Goal: Register for event/course

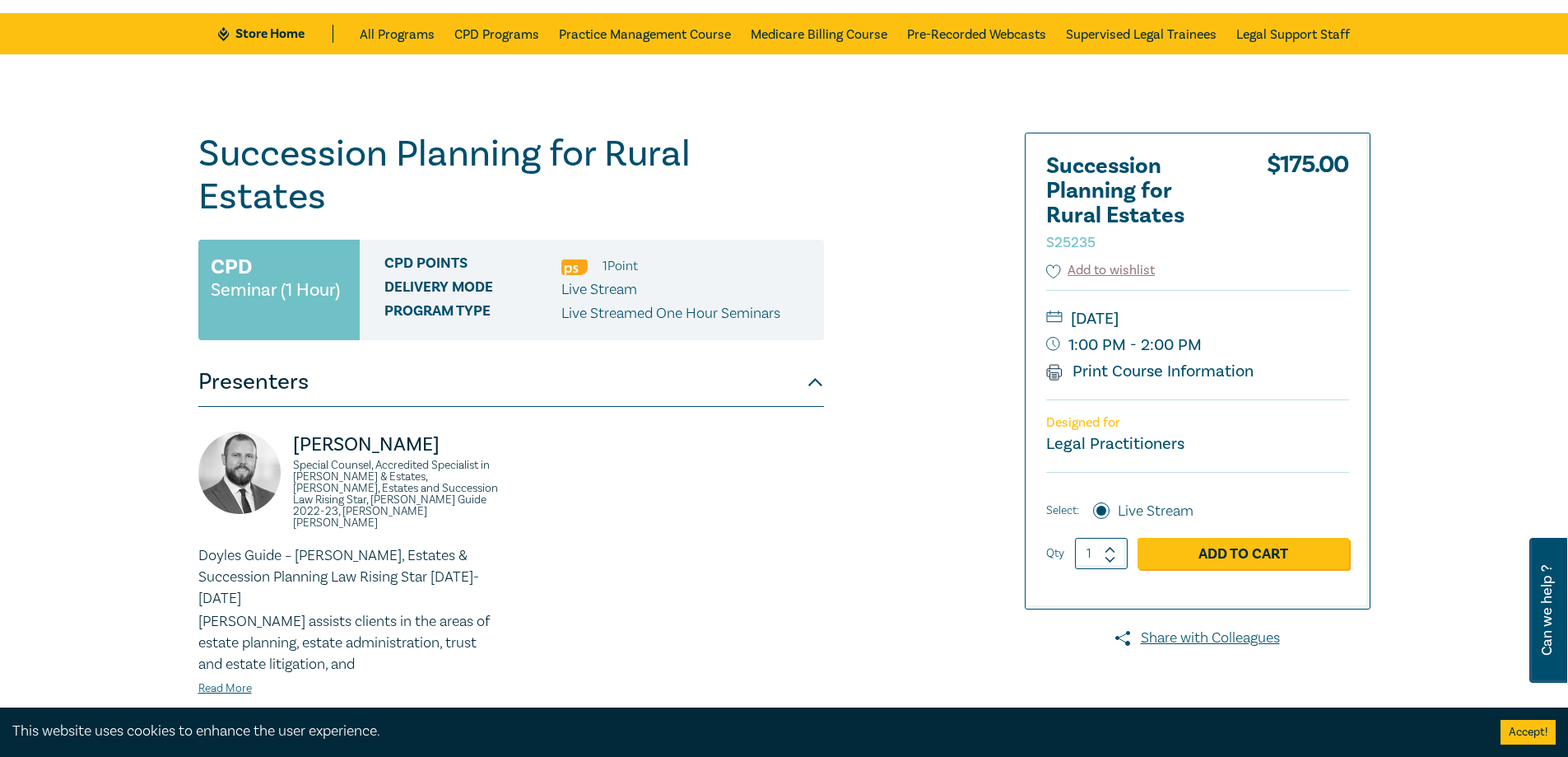
scroll to position [82, 0]
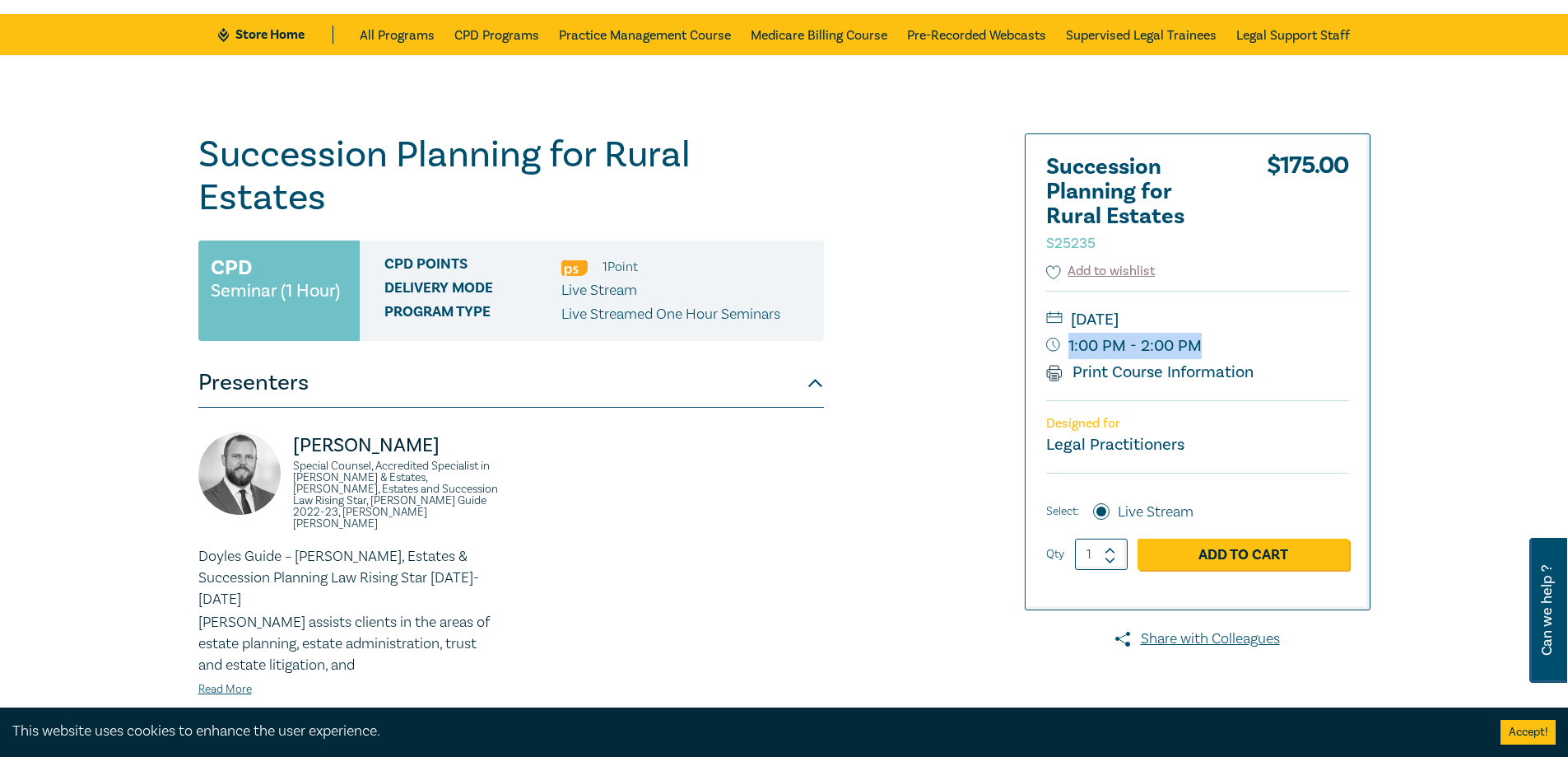
drag, startPoint x: 1232, startPoint y: 344, endPoint x: 1201, endPoint y: 357, distance: 33.6
click at [1201, 357] on small "1:00 PM - 2:00 PM" at bounding box center [1197, 345] width 303 height 26
click at [666, 432] on div "[PERSON_NAME] Special Counsel, Accredited Specialist in [PERSON_NAME] & Estates…" at bounding box center [511, 578] width 646 height 291
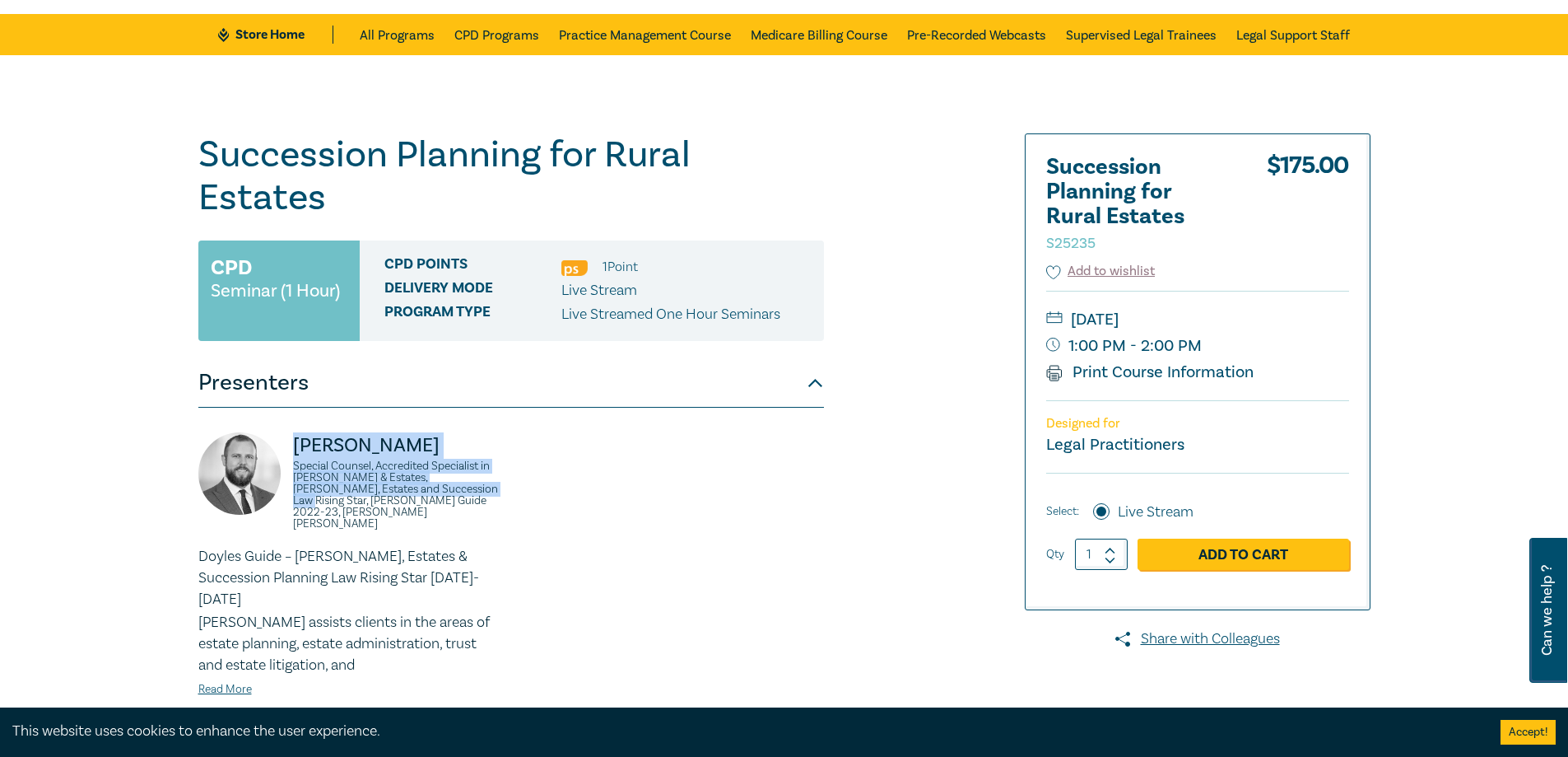
drag, startPoint x: 405, startPoint y: 453, endPoint x: 291, endPoint y: 419, distance: 119.0
click at [291, 432] on div "[PERSON_NAME] Special Counsel, Accredited Specialist in [PERSON_NAME] & Estates…" at bounding box center [350, 489] width 303 height 114
click at [428, 471] on div "[PERSON_NAME] Special Counsel, Accredited Specialist in [PERSON_NAME] & Estates…" at bounding box center [350, 489] width 303 height 114
drag, startPoint x: 342, startPoint y: 447, endPoint x: 287, endPoint y: 431, distance: 57.3
click at [287, 432] on div "[PERSON_NAME] Special Counsel, Accredited Specialist in [PERSON_NAME] & Estates…" at bounding box center [350, 489] width 303 height 114
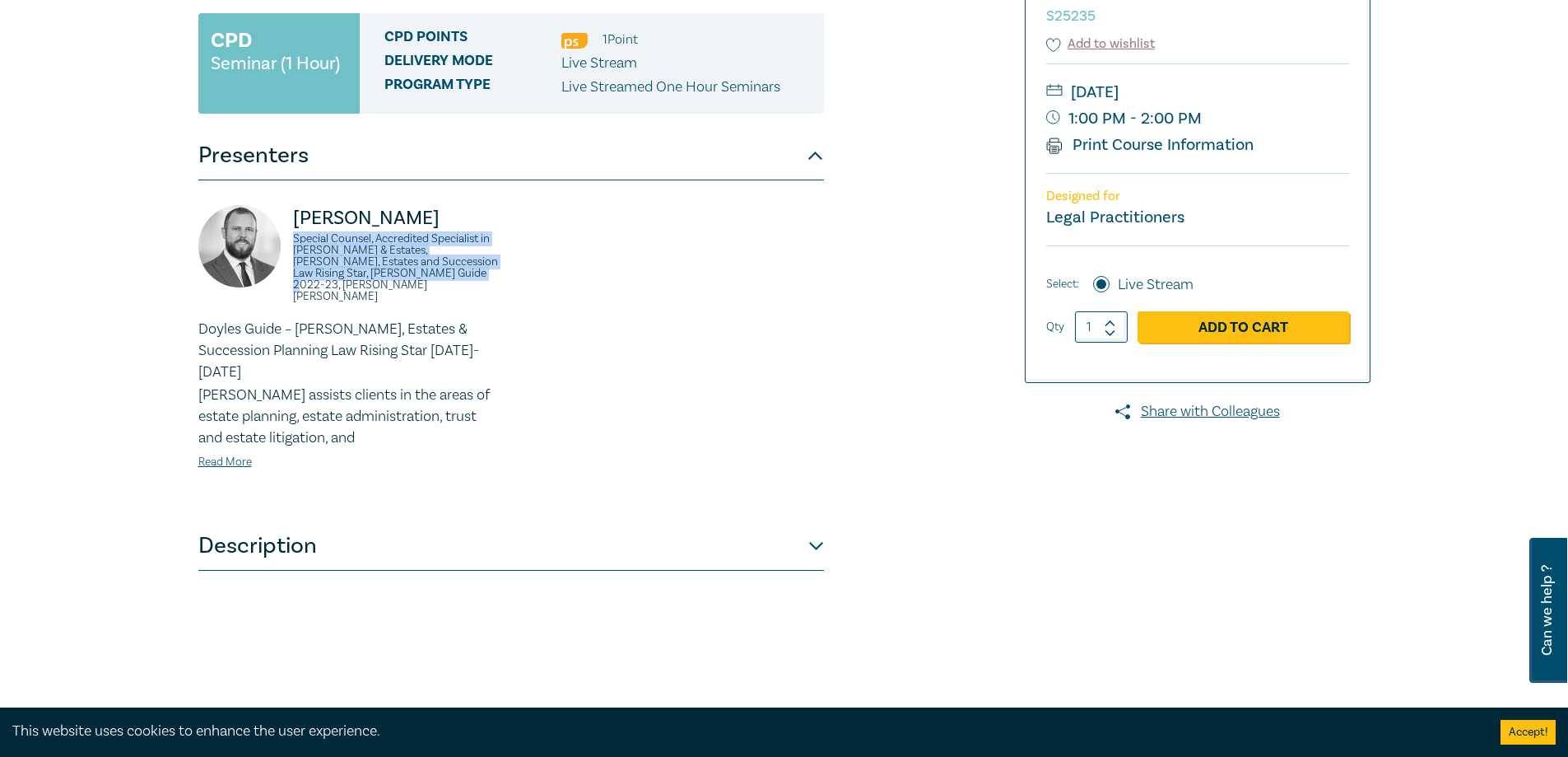
scroll to position [330, 0]
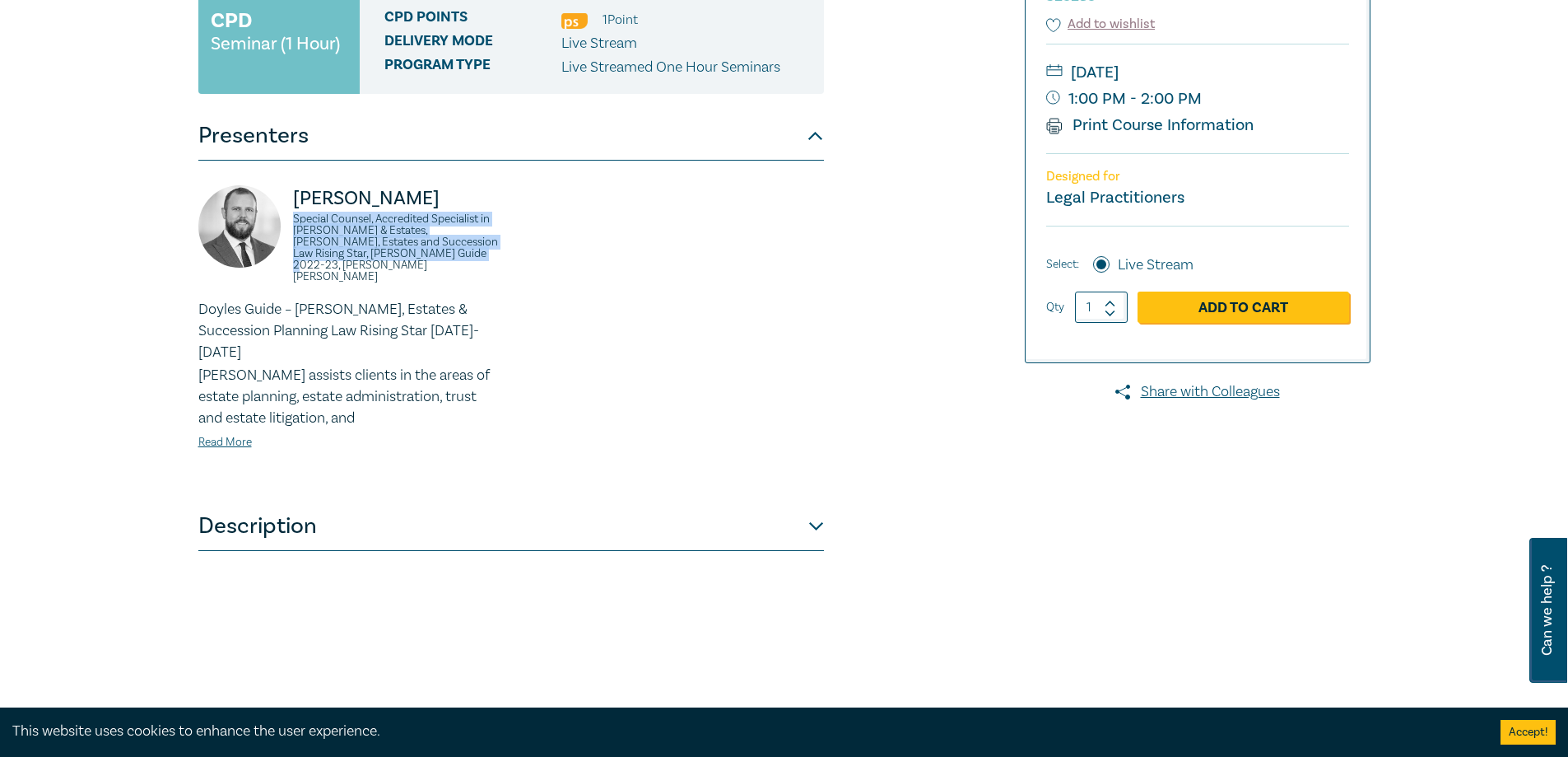
click at [256, 501] on button "Description" at bounding box center [511, 526] width 625 height 50
